Goal: Navigation & Orientation: Find specific page/section

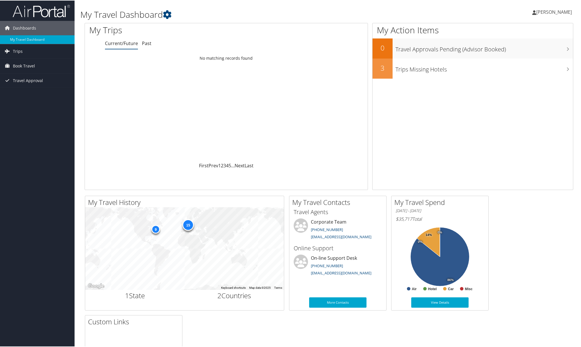
click at [543, 10] on span "[PERSON_NAME]" at bounding box center [554, 11] width 36 height 6
click at [327, 11] on h1 "My Travel Dashboard" at bounding box center [246, 14] width 332 height 12
